Goal: Register for event/course

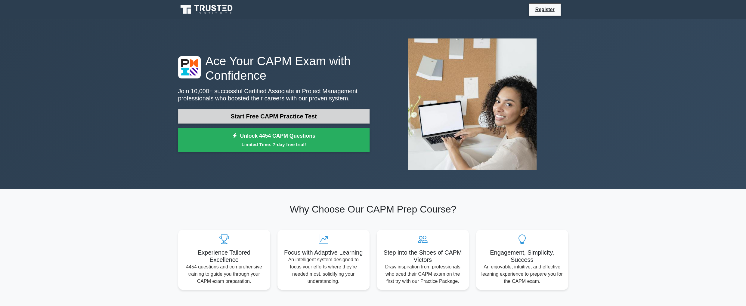
click at [264, 117] on link "Start Free CAPM Practice Test" at bounding box center [273, 116] width 191 height 14
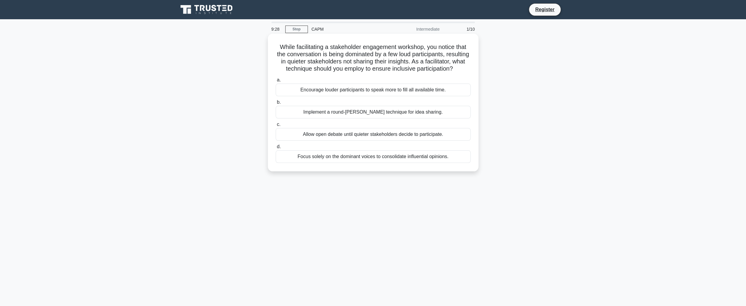
drag, startPoint x: 407, startPoint y: 124, endPoint x: 408, endPoint y: 120, distance: 3.8
click at [407, 119] on div "Implement a round-robin technique for idea sharing." at bounding box center [373, 112] width 195 height 13
click at [276, 108] on label "b. Implement a round-robin technique for idea sharing." at bounding box center [373, 109] width 195 height 20
click at [276, 104] on input "b. Implement a round-robin technique for idea sharing." at bounding box center [276, 102] width 0 height 4
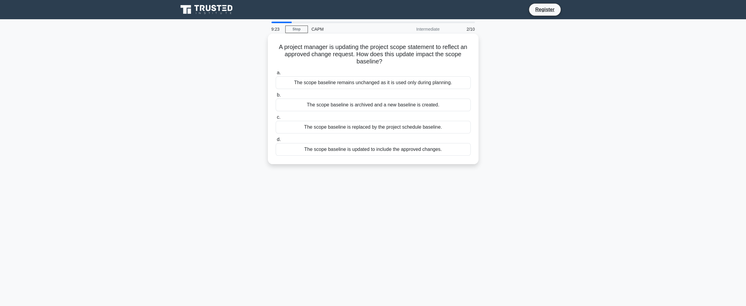
click at [313, 100] on div "The scope baseline is archived and a new baseline is created." at bounding box center [373, 105] width 195 height 13
click at [276, 97] on input "b. The scope baseline is archived and a new baseline is created." at bounding box center [276, 95] width 0 height 4
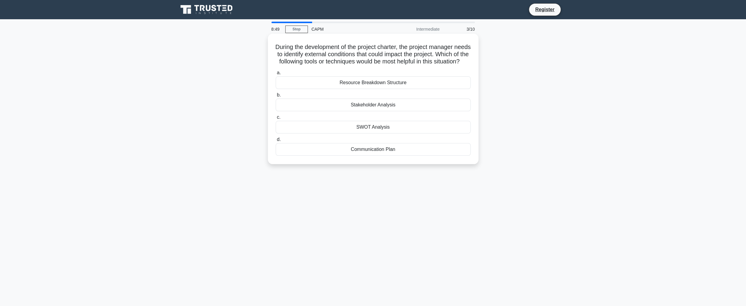
click at [366, 134] on div "SWOT Analysis" at bounding box center [373, 127] width 195 height 13
click at [276, 119] on input "c. SWOT Analysis" at bounding box center [276, 117] width 0 height 4
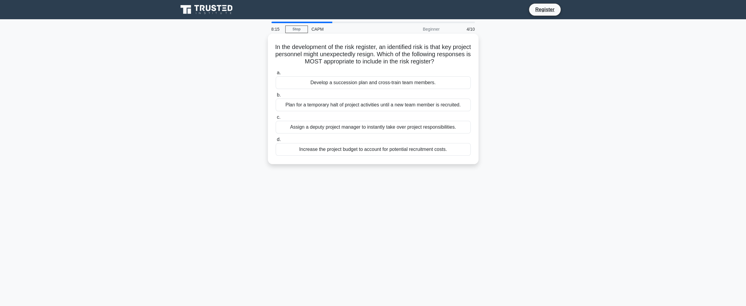
click at [403, 107] on div "Plan for a temporary halt of project activities until a new team member is recr…" at bounding box center [373, 105] width 195 height 13
click at [276, 97] on input "b. Plan for a temporary halt of project activities until a new team member is r…" at bounding box center [276, 95] width 0 height 4
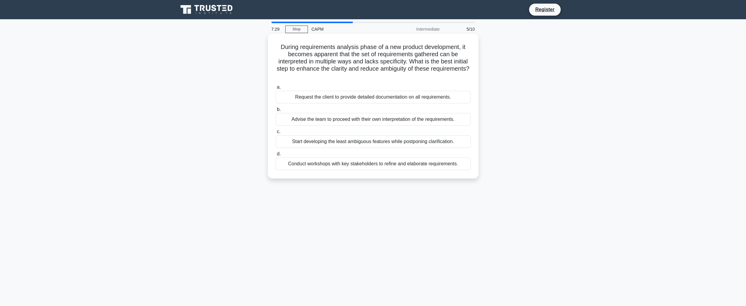
click at [386, 165] on div "Conduct workshops with key stakeholders to refine and elaborate requirements." at bounding box center [373, 164] width 195 height 13
click at [276, 156] on input "d. Conduct workshops with key stakeholders to refine and elaborate requirements." at bounding box center [276, 154] width 0 height 4
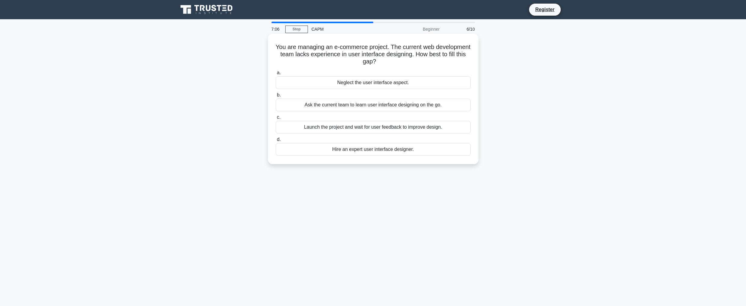
click at [377, 151] on div "Hire an expert user interface designer." at bounding box center [373, 149] width 195 height 13
click at [276, 142] on input "d. Hire an expert user interface designer." at bounding box center [276, 140] width 0 height 4
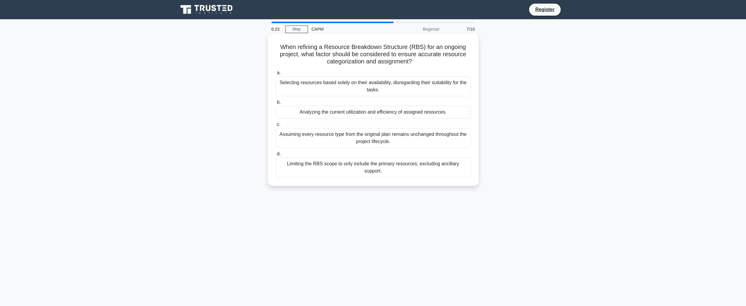
click at [377, 112] on div "Analyzing the current utilization and efficiency of assigned resources." at bounding box center [373, 112] width 195 height 13
click at [276, 104] on input "b. Analyzing the current utilization and efficiency of assigned resources." at bounding box center [276, 102] width 0 height 4
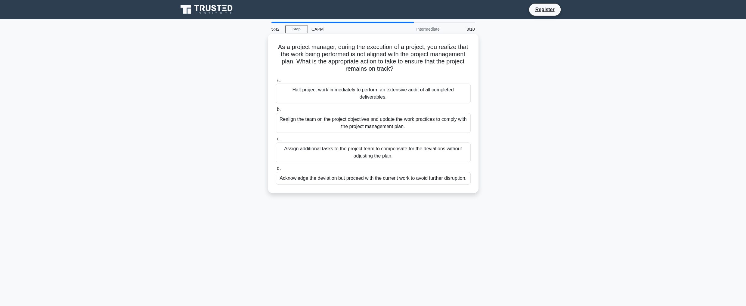
click at [297, 123] on div "Realign the team on the project objectives and update the work practices to com…" at bounding box center [373, 123] width 195 height 20
click at [276, 112] on input "b. Realign the team on the project objectives and update the work practices to …" at bounding box center [276, 110] width 0 height 4
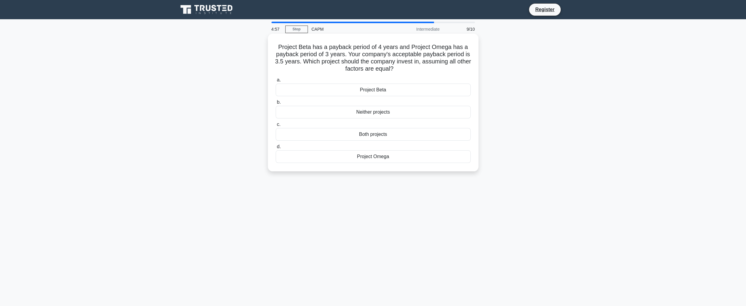
click at [374, 113] on div "Neither projects" at bounding box center [373, 112] width 195 height 13
click at [276, 104] on input "b. Neither projects" at bounding box center [276, 102] width 0 height 4
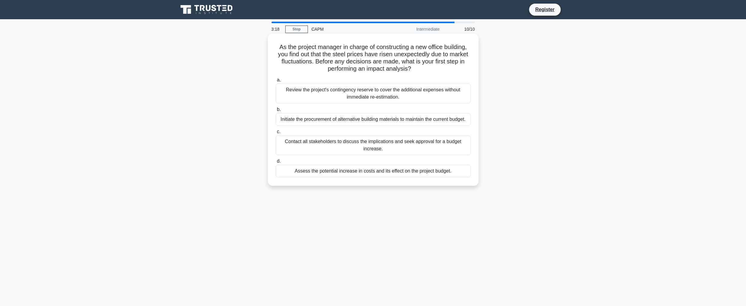
click at [386, 174] on div "Assess the potential increase in costs and its effect on the project budget." at bounding box center [373, 171] width 195 height 13
click at [276, 163] on input "d. Assess the potential increase in costs and its effect on the project budget." at bounding box center [276, 161] width 0 height 4
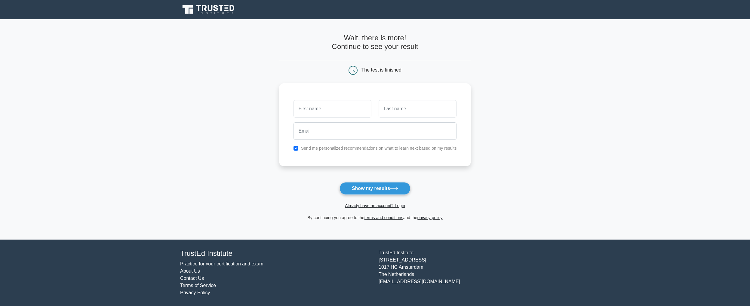
click at [365, 149] on label "Send me personalized recommendations on what to learn next based on my results" at bounding box center [379, 148] width 156 height 5
click at [295, 149] on input "checkbox" at bounding box center [296, 148] width 5 height 5
checkbox input "false"
click at [396, 190] on icon at bounding box center [394, 188] width 8 height 3
type input "T"
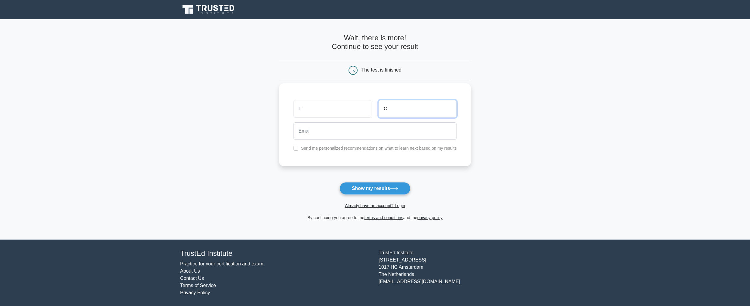
type input "C"
click at [359, 184] on button "Show my results" at bounding box center [375, 188] width 71 height 13
click at [349, 134] on input "email" at bounding box center [375, 130] width 163 height 17
type input "[EMAIL_ADDRESS][DOMAIN_NAME]"
